Goal: Transaction & Acquisition: Subscribe to service/newsletter

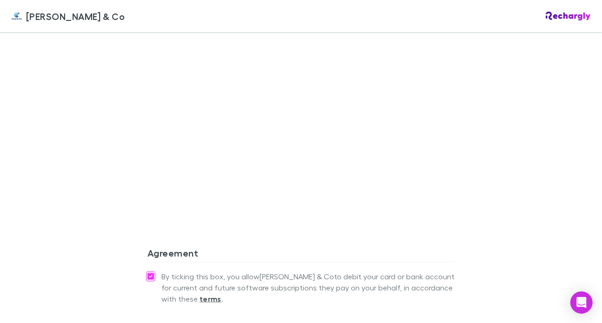
scroll to position [863, 0]
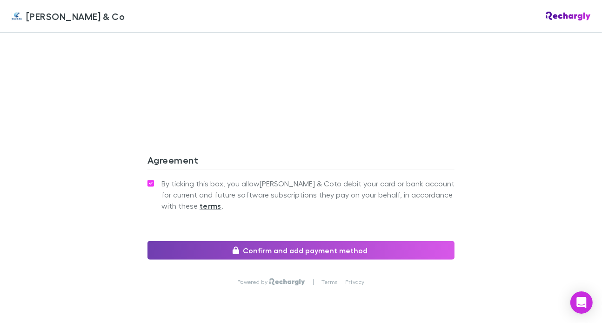
click at [338, 242] on button "Confirm and add payment method" at bounding box center [301, 251] width 307 height 19
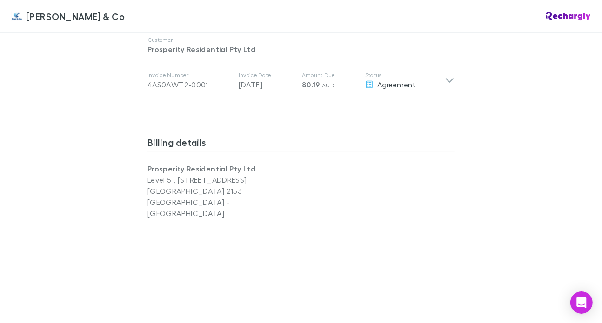
scroll to position [490, 0]
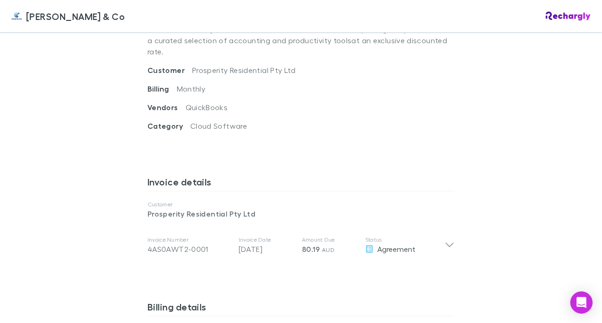
scroll to position [511, 0]
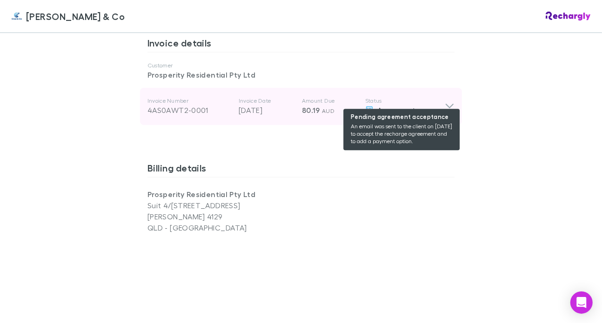
click at [390, 106] on span "Agreement" at bounding box center [396, 110] width 38 height 9
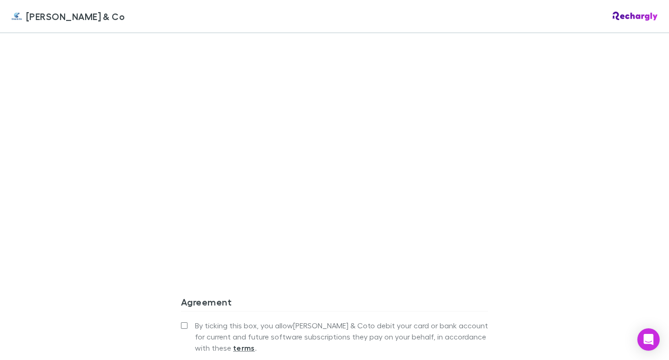
scroll to position [1008, 0]
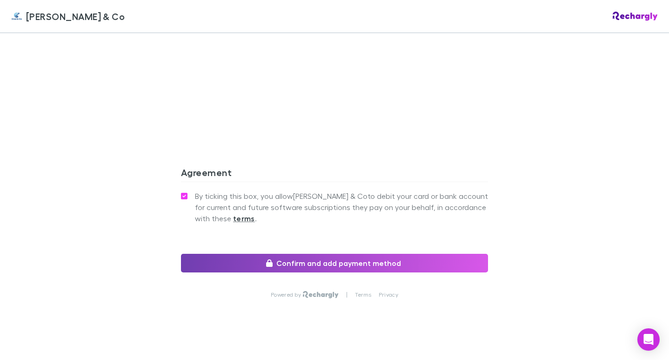
click at [262, 254] on button "Confirm and add payment method" at bounding box center [334, 263] width 307 height 19
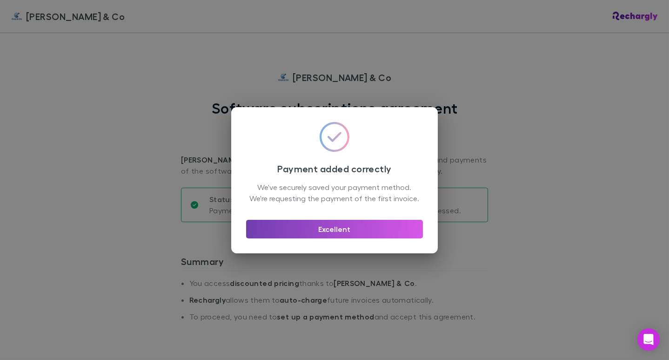
click at [286, 230] on button "Excellent" at bounding box center [334, 229] width 177 height 19
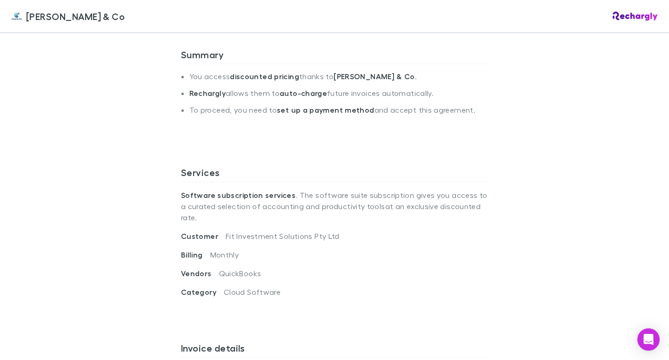
scroll to position [362, 0]
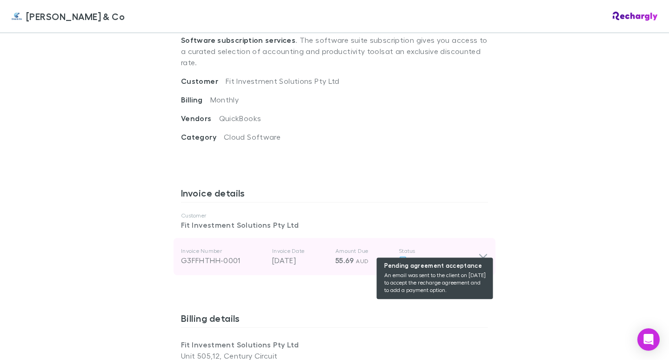
click at [437, 255] on span "Agreement" at bounding box center [430, 259] width 38 height 9
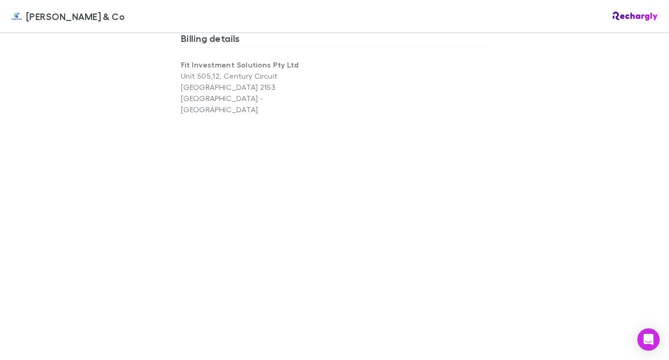
scroll to position [1039, 0]
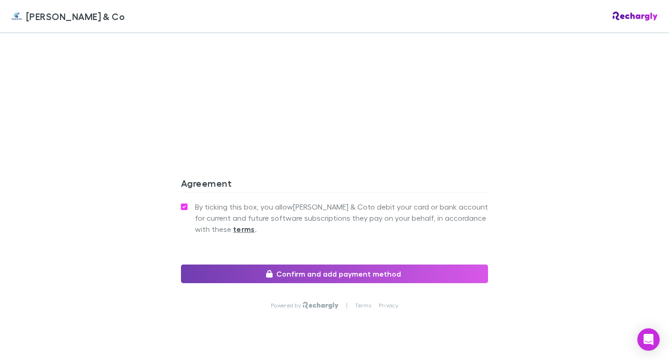
click at [356, 264] on button "Confirm and add payment method" at bounding box center [334, 273] width 307 height 19
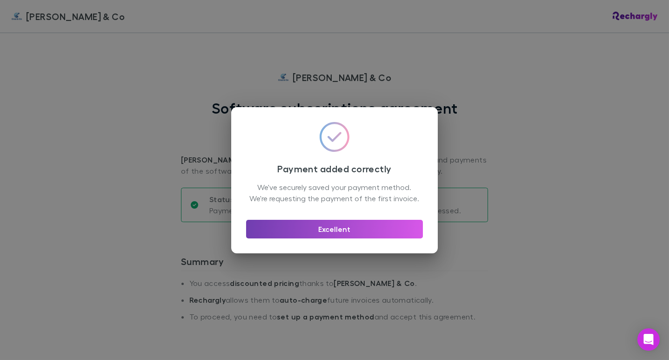
click at [394, 233] on button "Excellent" at bounding box center [334, 229] width 177 height 19
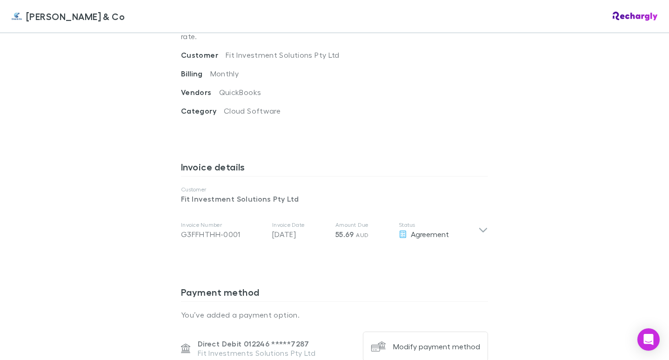
scroll to position [336, 0]
